Goal: Transaction & Acquisition: Purchase product/service

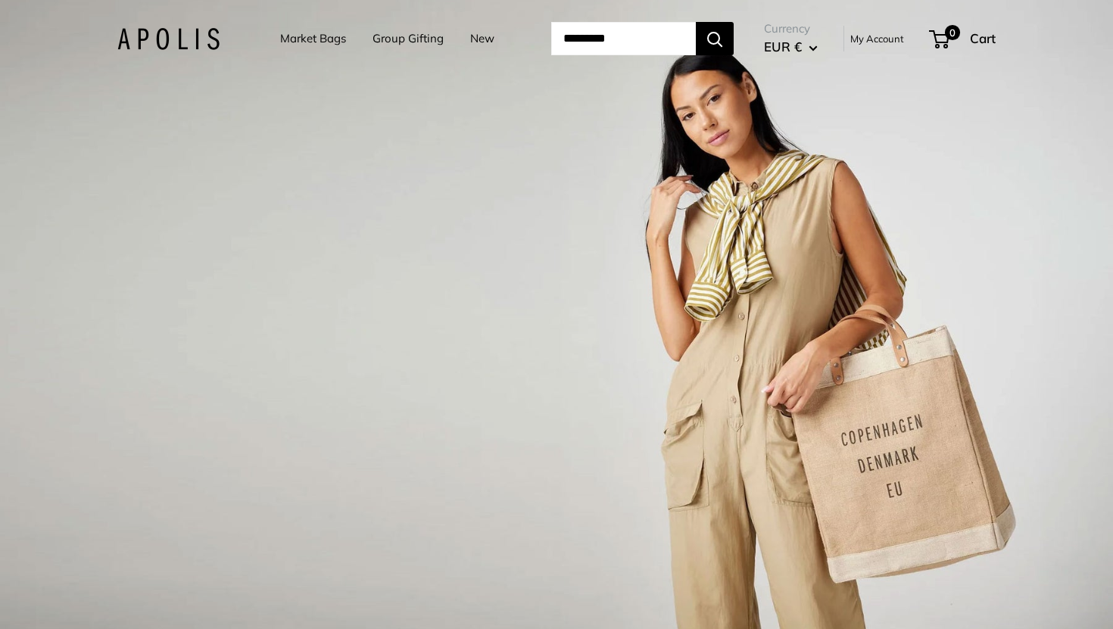
click at [198, 42] on img at bounding box center [168, 39] width 102 height 22
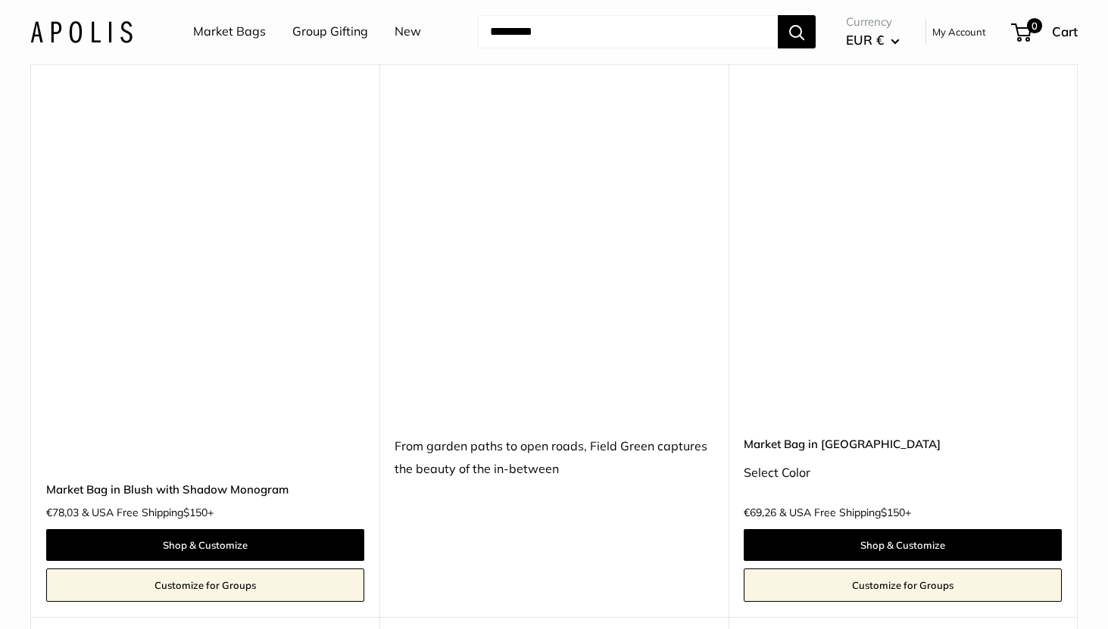
scroll to position [3492, 0]
